Goal: Task Accomplishment & Management: Use online tool/utility

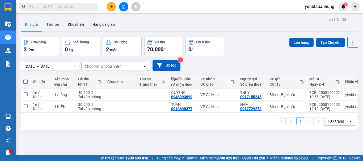
scroll to position [24, 0]
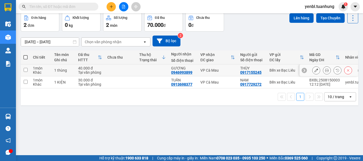
click at [163, 72] on td at bounding box center [153, 71] width 32 height 12
checkbox input "true"
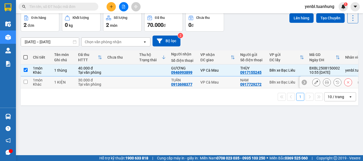
click at [162, 84] on td at bounding box center [153, 83] width 32 height 12
checkbox input "true"
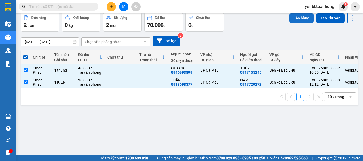
click at [297, 17] on button "Lên hàng" at bounding box center [301, 18] width 24 height 10
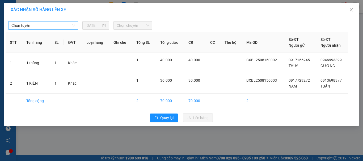
click at [52, 27] on span "Chọn tuyến" at bounding box center [43, 26] width 64 height 8
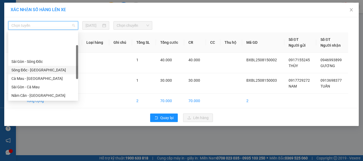
scroll to position [53, 0]
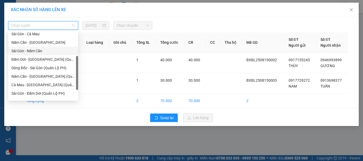
click at [30, 53] on div "Sài Gòn - Năm Căn" at bounding box center [43, 51] width 64 height 6
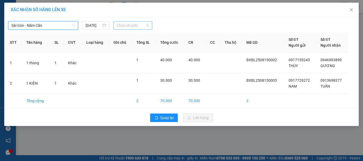
click at [138, 26] on span "Chọn chuyến" at bounding box center [133, 26] width 33 height 8
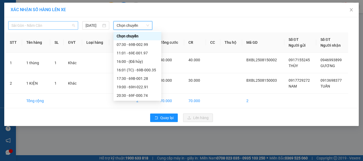
click at [58, 27] on span "Sài Gòn - Năm Căn" at bounding box center [43, 26] width 64 height 8
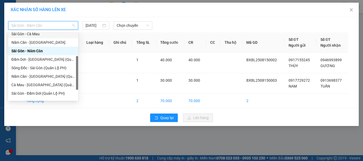
click at [40, 34] on div "Sài Gòn - Cà Mau" at bounding box center [43, 34] width 64 height 6
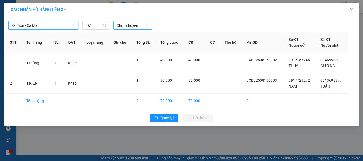
click at [143, 25] on span "Chọn chuyến" at bounding box center [133, 26] width 33 height 8
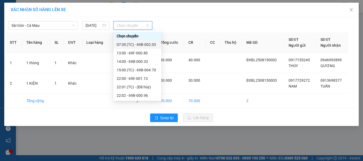
click at [145, 43] on div "07:30 (TC) - 69B-002.03" at bounding box center [137, 45] width 41 height 6
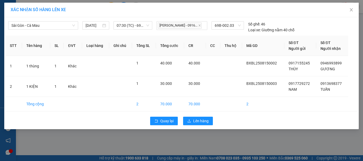
click at [199, 125] on div "Quay lại Lên hàng" at bounding box center [182, 121] width 352 height 14
click at [200, 123] on span "Lên hàng" at bounding box center [200, 121] width 15 height 6
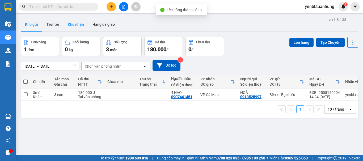
click at [78, 23] on button "Kho nhận" at bounding box center [76, 24] width 25 height 13
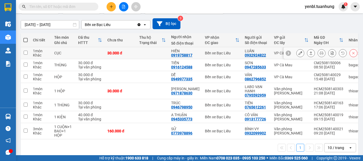
scroll to position [50, 0]
